Goal: Information Seeking & Learning: Learn about a topic

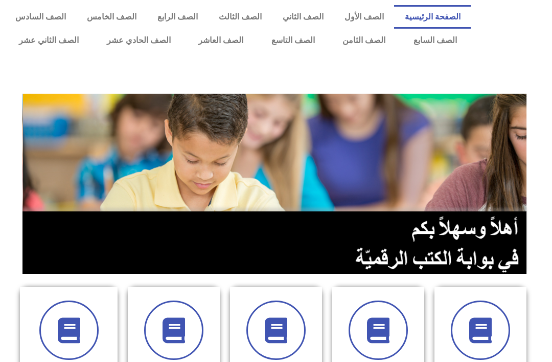
click at [294, 39] on link "الصف التاسع" at bounding box center [293, 41] width 72 height 24
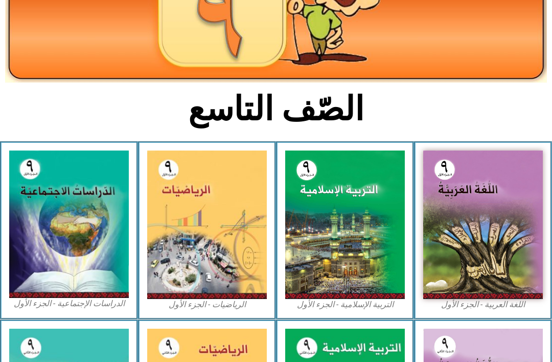
scroll to position [150, 0]
click at [386, 277] on img at bounding box center [345, 224] width 120 height 148
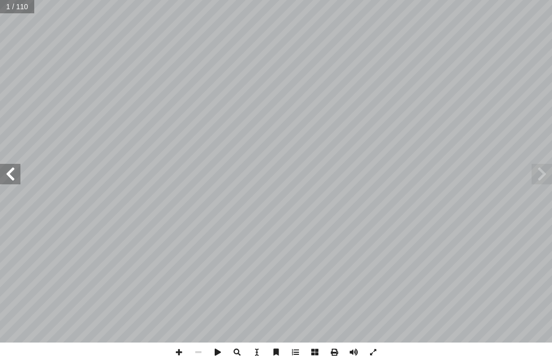
click at [539, 176] on span at bounding box center [542, 174] width 20 height 20
click at [538, 176] on span at bounding box center [542, 174] width 20 height 20
click at [546, 173] on span at bounding box center [542, 174] width 20 height 20
click at [536, 173] on span at bounding box center [542, 174] width 20 height 20
click at [7, 173] on span at bounding box center [10, 174] width 20 height 20
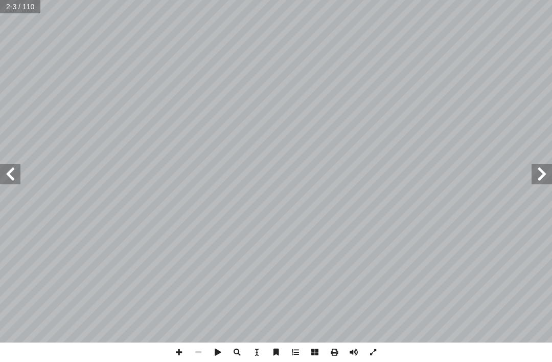
click at [7, 172] on span at bounding box center [10, 174] width 20 height 20
click at [11, 173] on span at bounding box center [10, 174] width 20 height 20
click at [6, 5] on input "text" at bounding box center [20, 6] width 41 height 13
type input "**"
click at [15, 176] on span at bounding box center [10, 174] width 20 height 20
